Goal: Check status

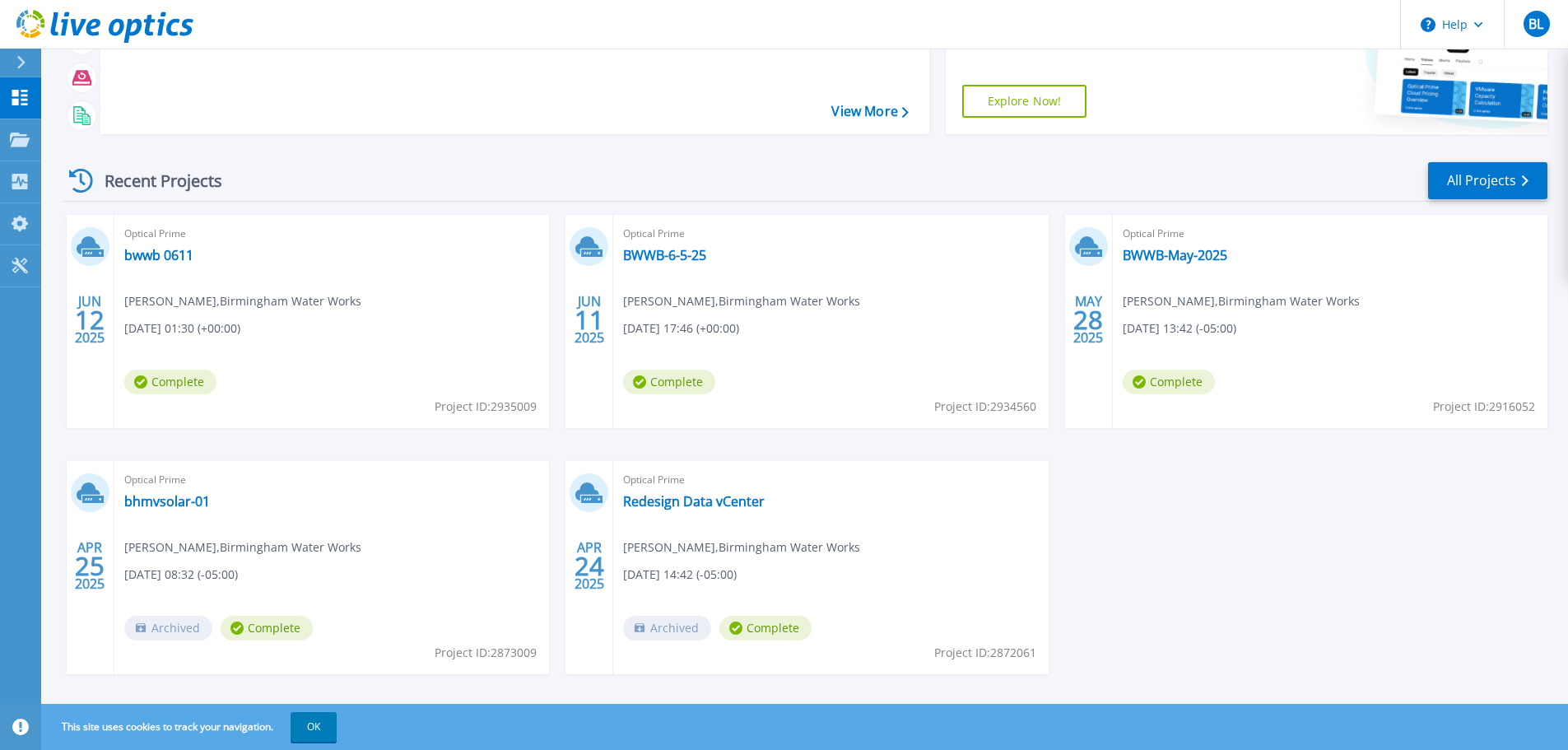
scroll to position [162, 0]
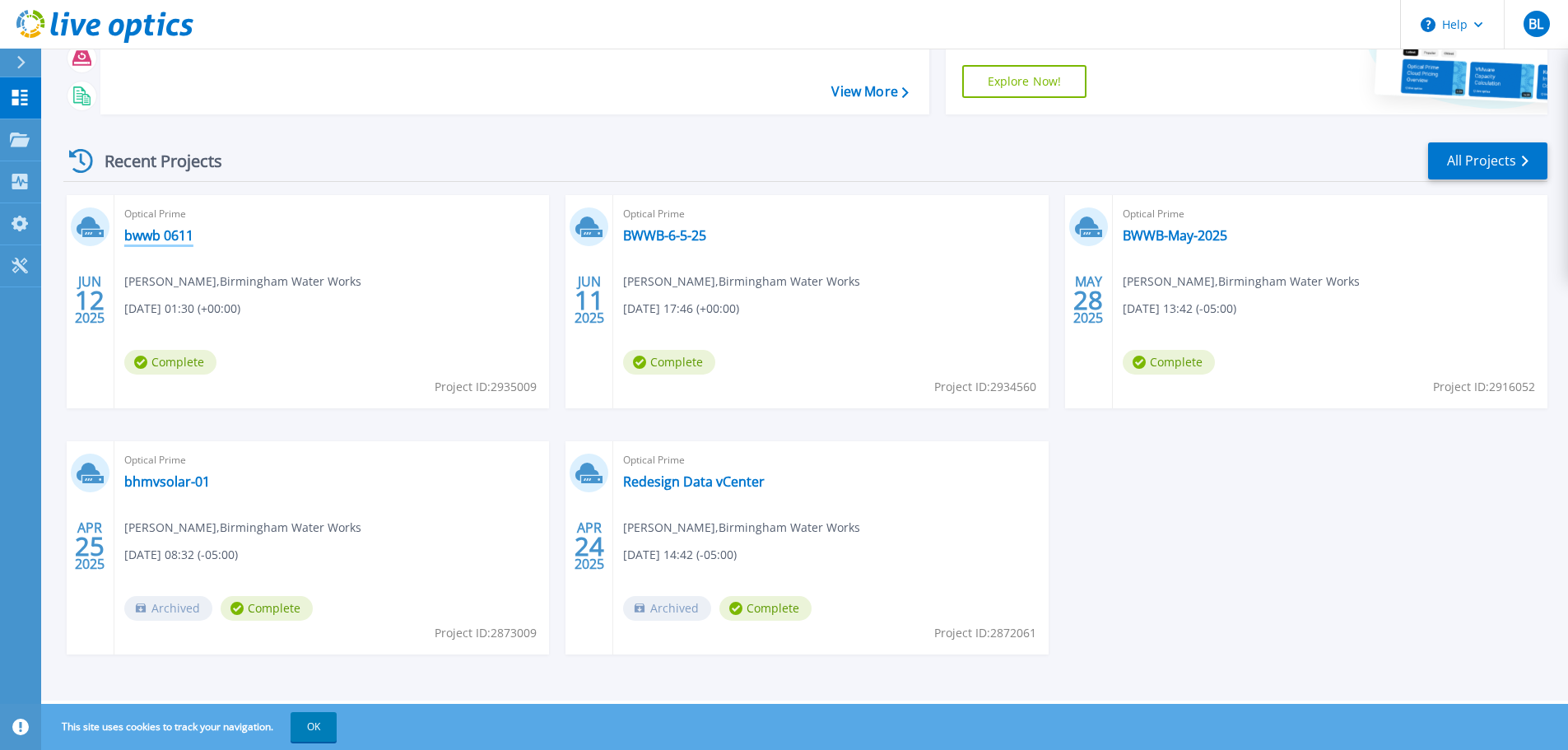
click at [165, 234] on link "bwwb 0611" at bounding box center [159, 236] width 69 height 17
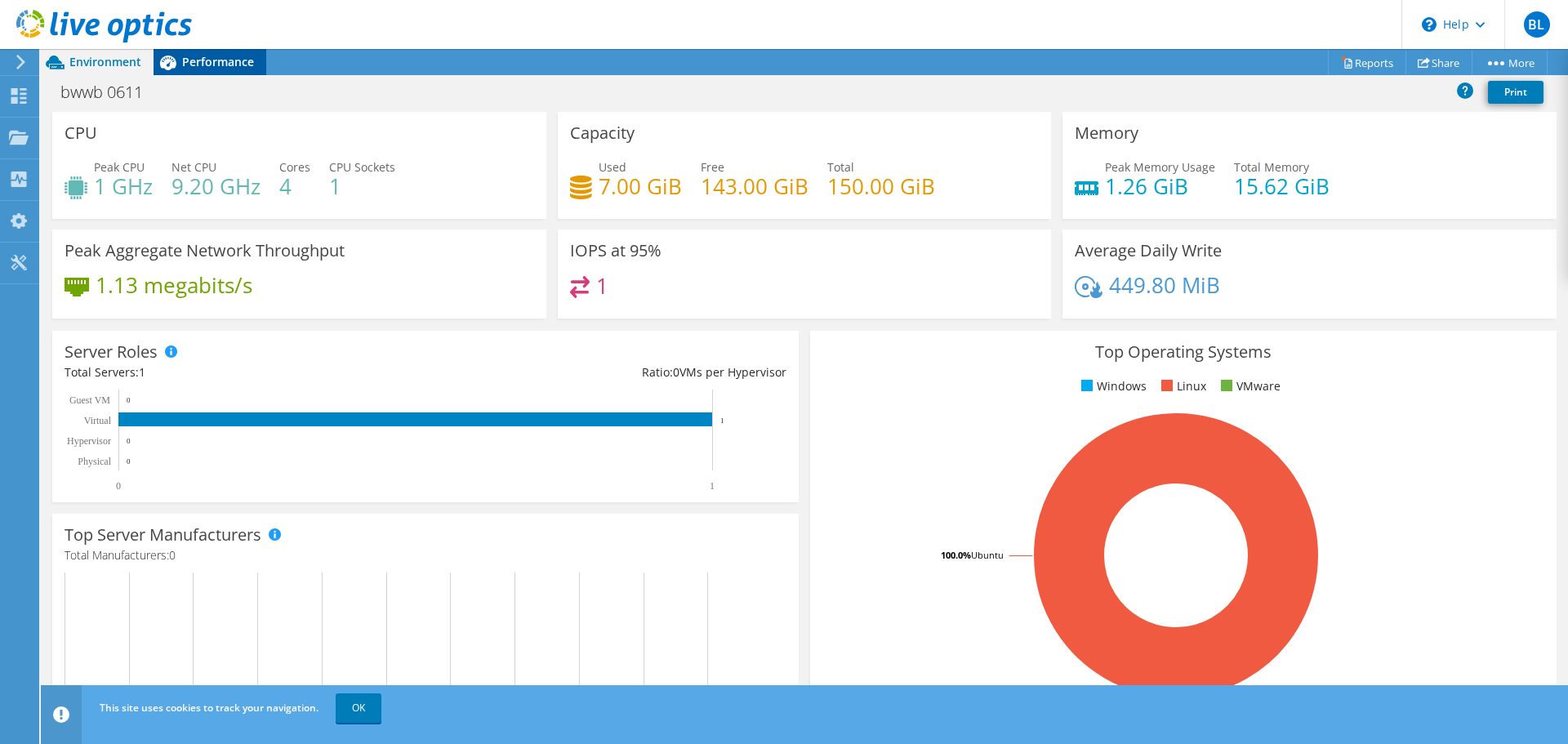
click at [223, 62] on span "Performance" at bounding box center [217, 61] width 71 height 16
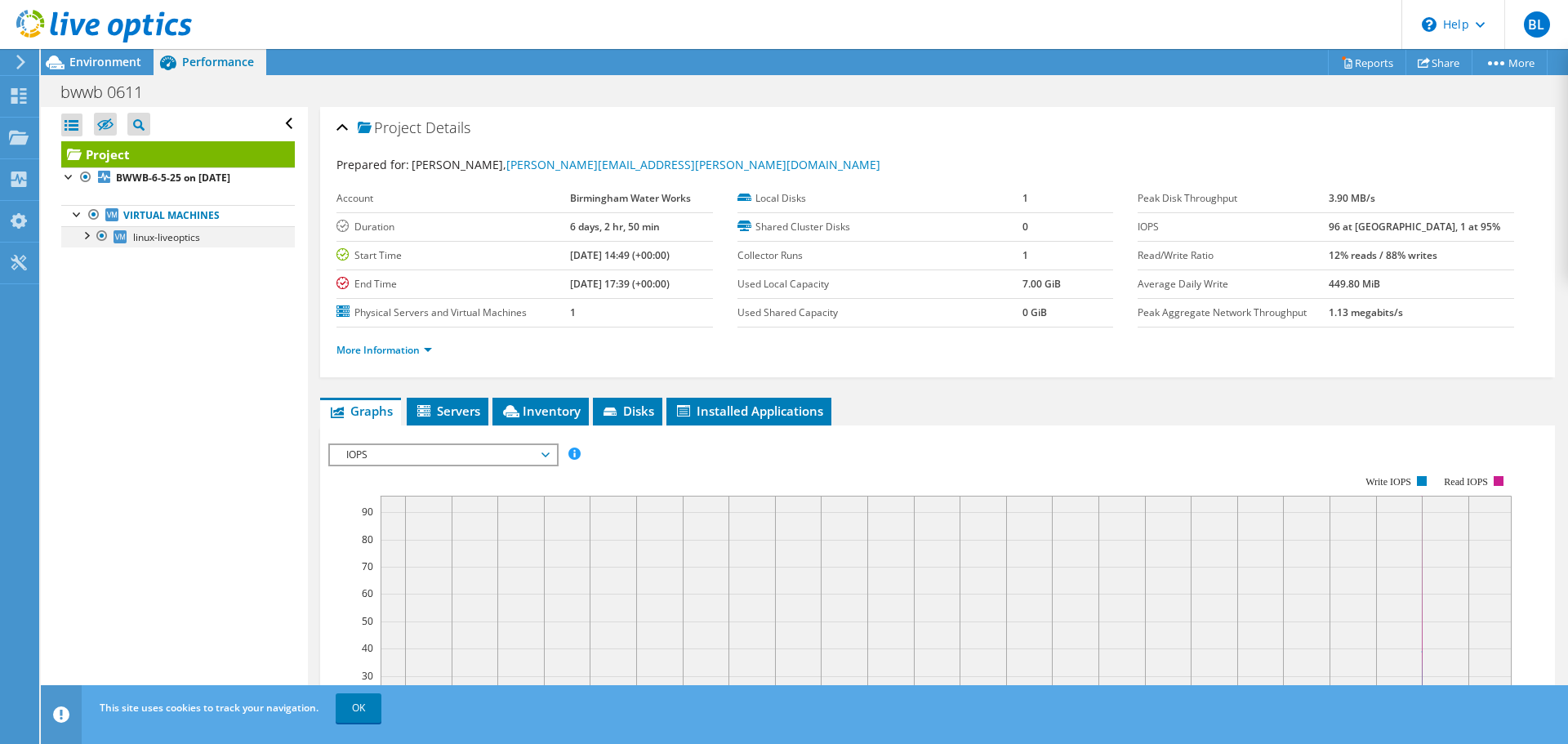
click at [88, 237] on div at bounding box center [86, 235] width 17 height 17
click at [98, 281] on div at bounding box center [94, 277] width 17 height 17
